Goal: Navigation & Orientation: Find specific page/section

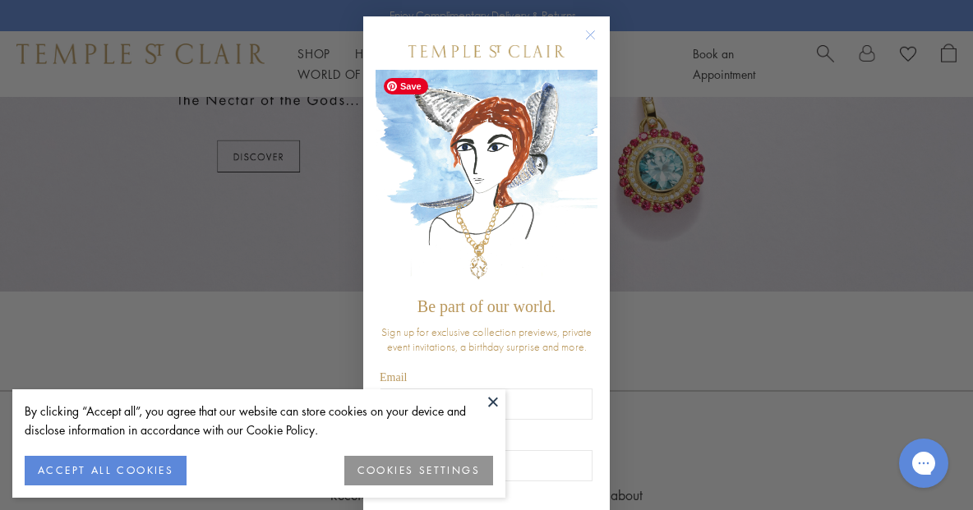
scroll to position [106, 0]
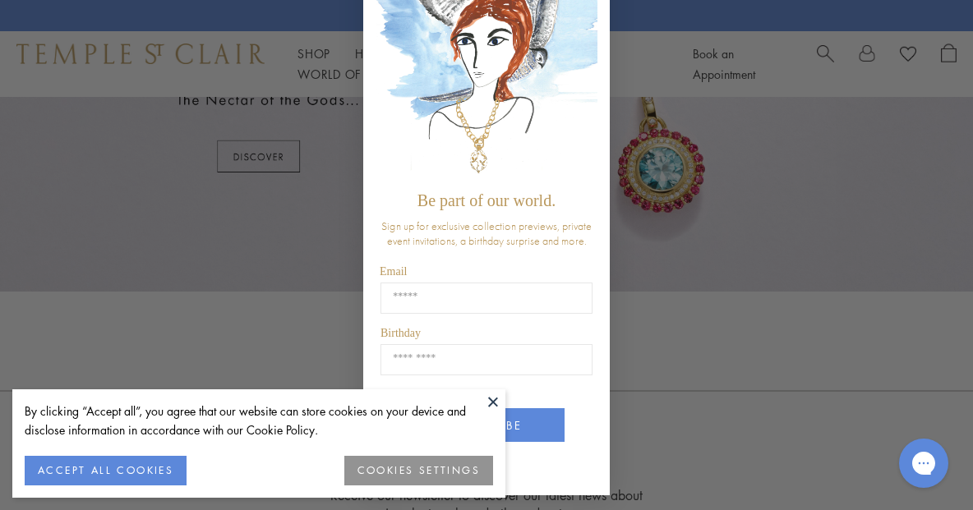
click at [240, 201] on div "Close dialog Be part of our world. Sign up for exclusive collection previews, p…" at bounding box center [486, 255] width 973 height 510
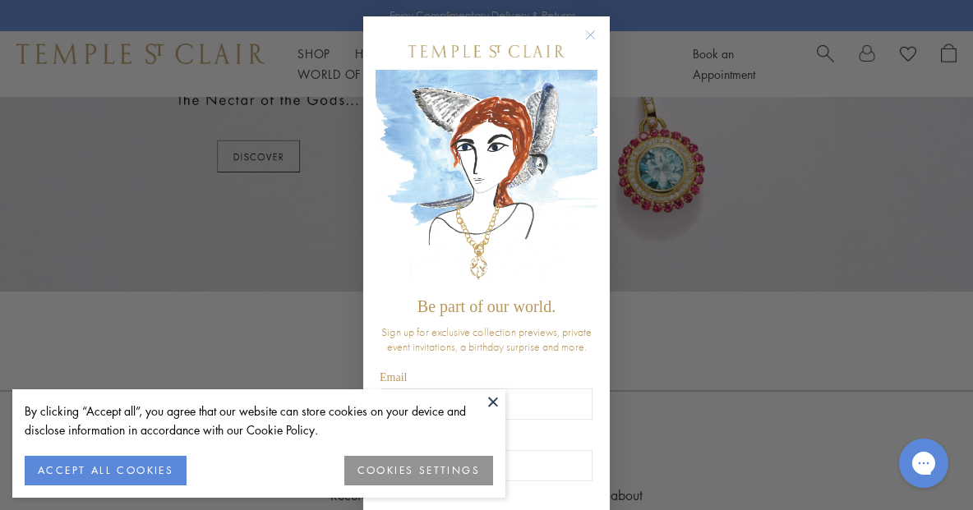
click at [593, 32] on circle "Close dialog" at bounding box center [591, 35] width 20 height 20
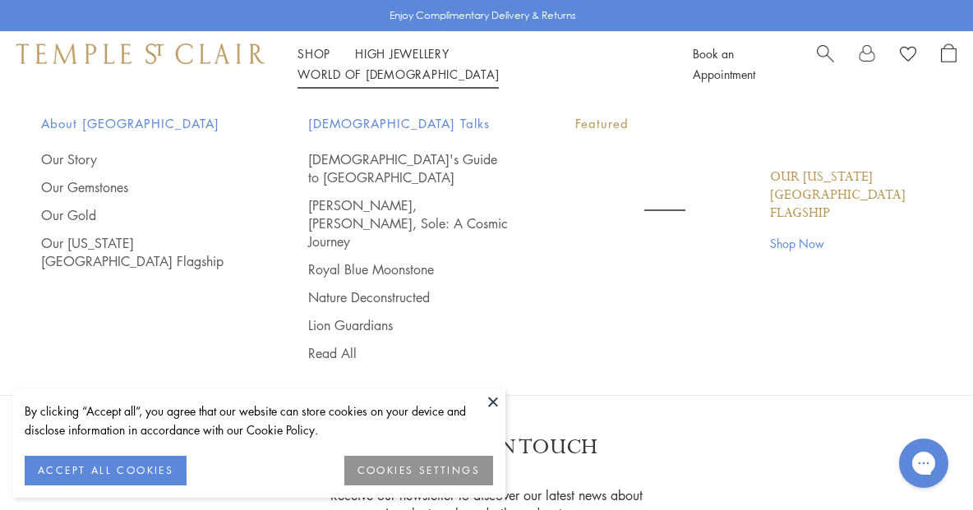
scroll to position [962, 0]
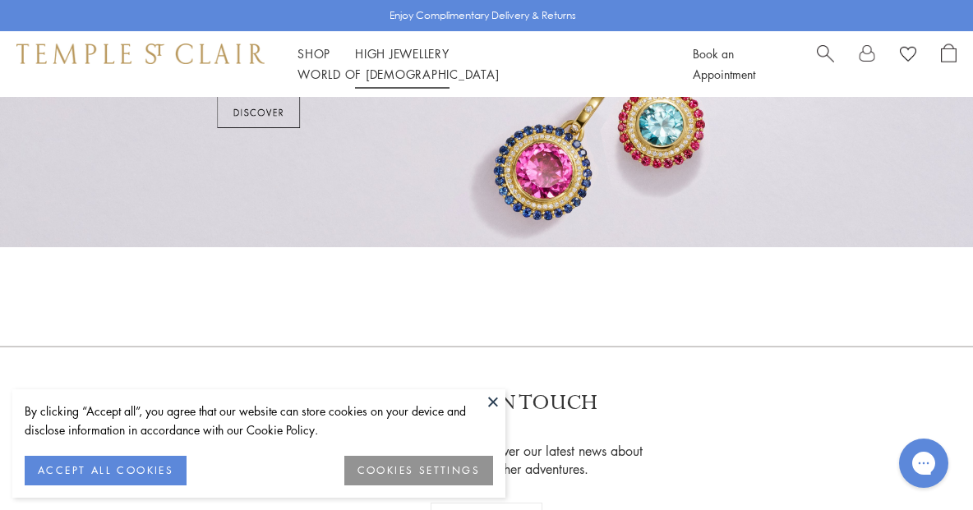
click at [419, 61] on link "High Jewellery High Jewellery" at bounding box center [402, 53] width 94 height 16
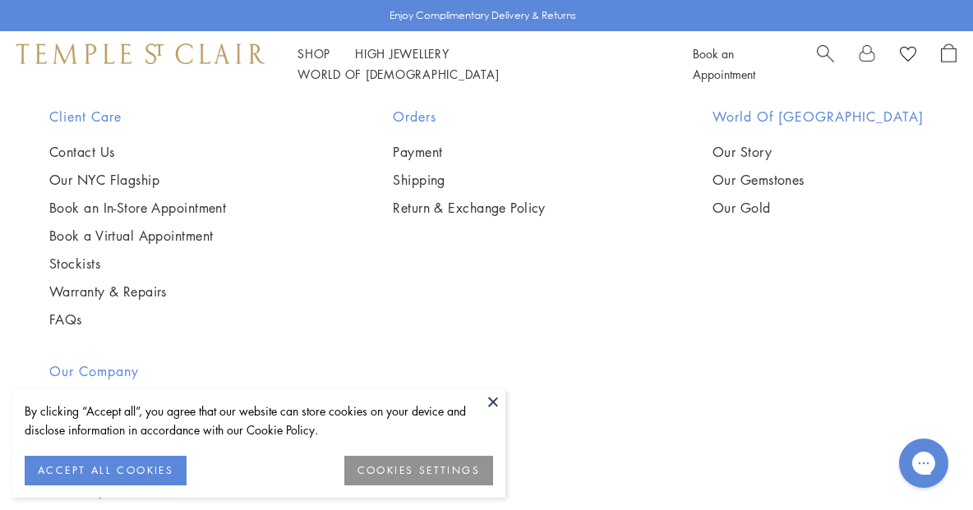
scroll to position [1465, 0]
click at [93, 178] on link "Our NYC Flagship" at bounding box center [137, 179] width 177 height 18
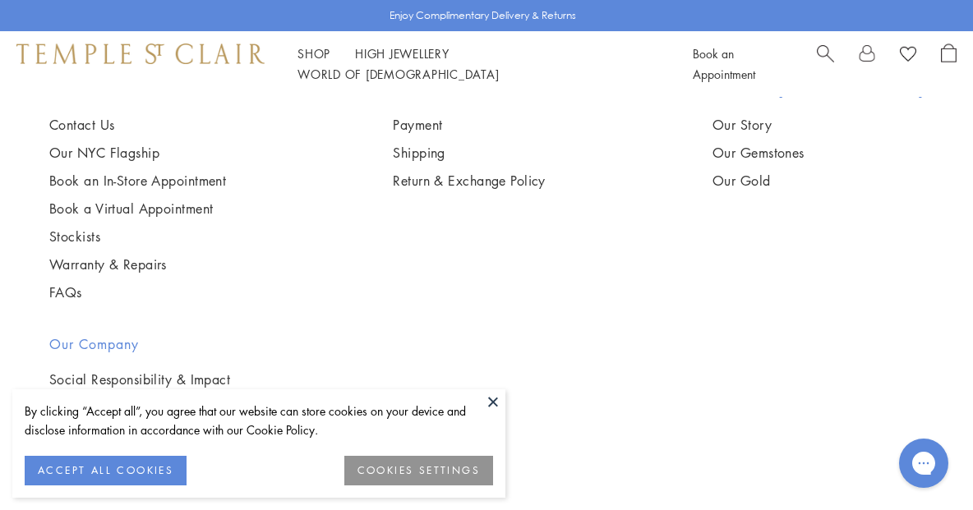
scroll to position [1680, 0]
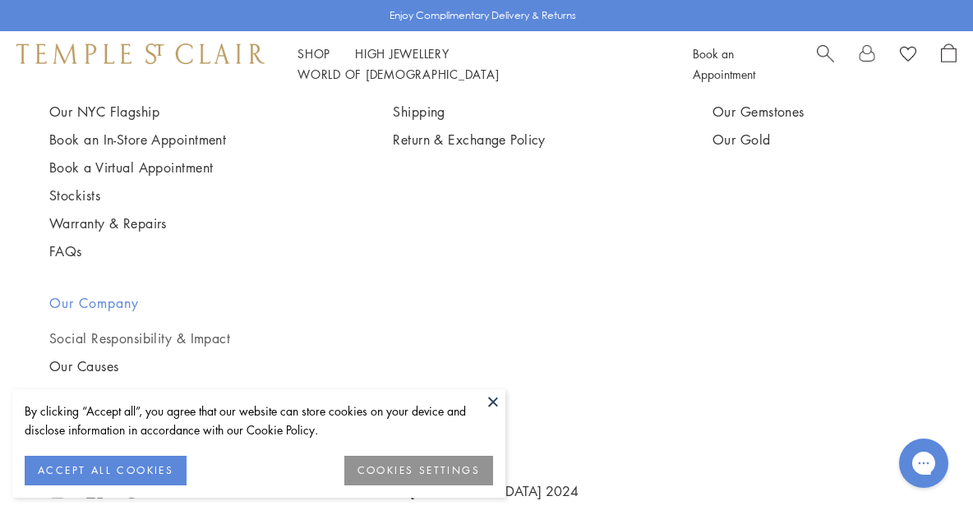
click at [161, 329] on link "Social Responsibility & Impact" at bounding box center [139, 338] width 181 height 18
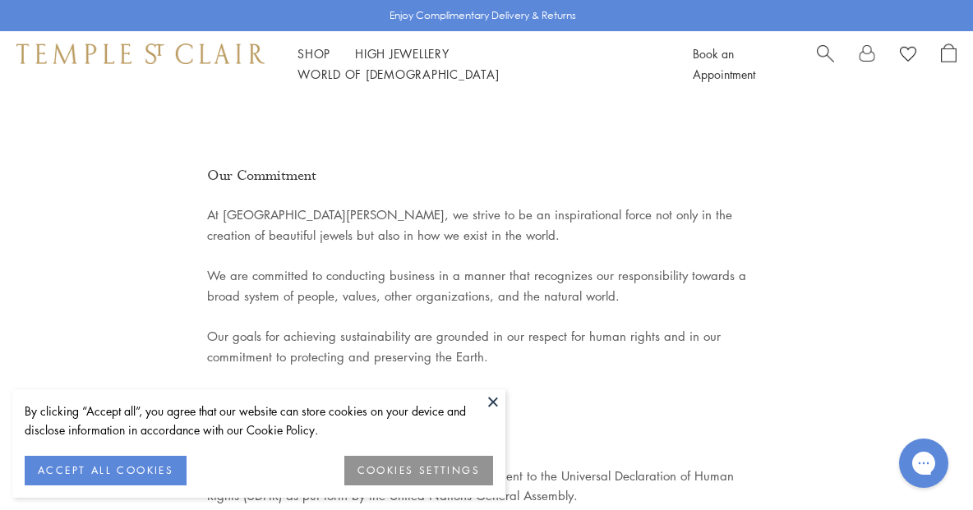
scroll to position [145, 0]
click at [490, 400] on button at bounding box center [493, 401] width 25 height 25
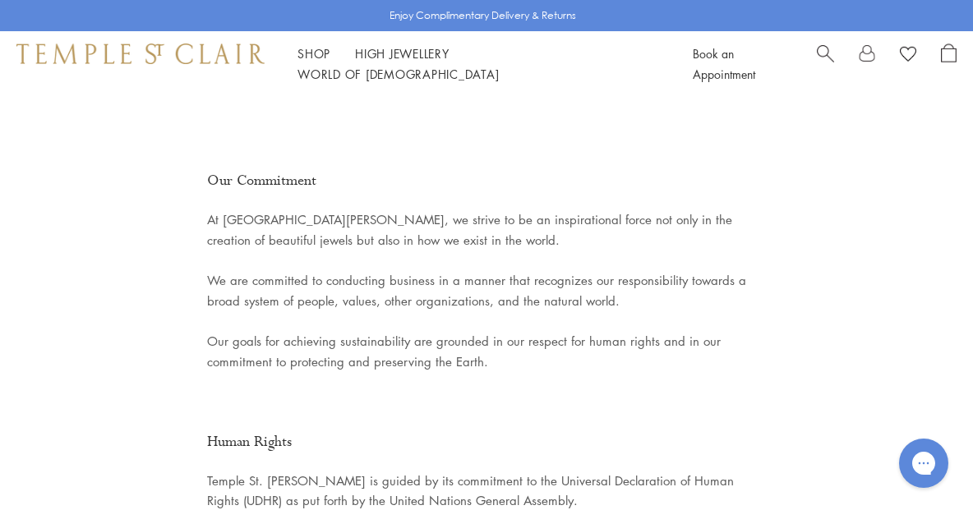
scroll to position [0, 0]
